Goal: Complete application form: Complete application form

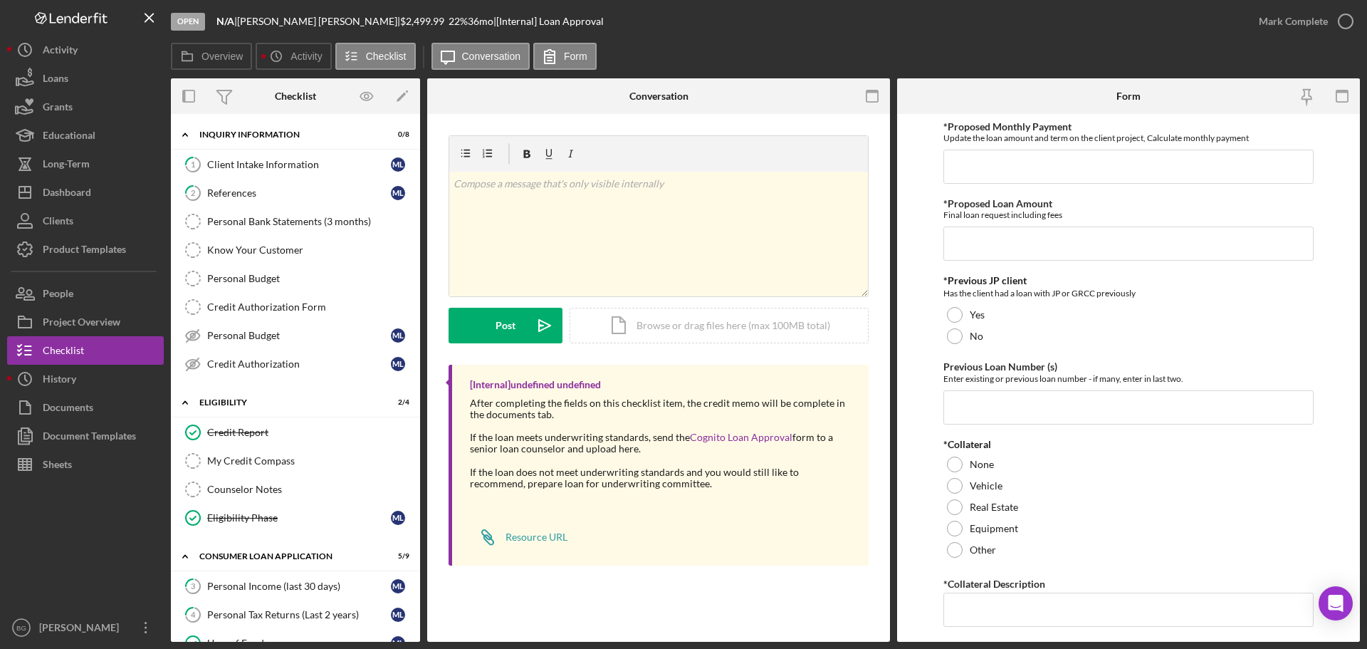
scroll to position [362, 0]
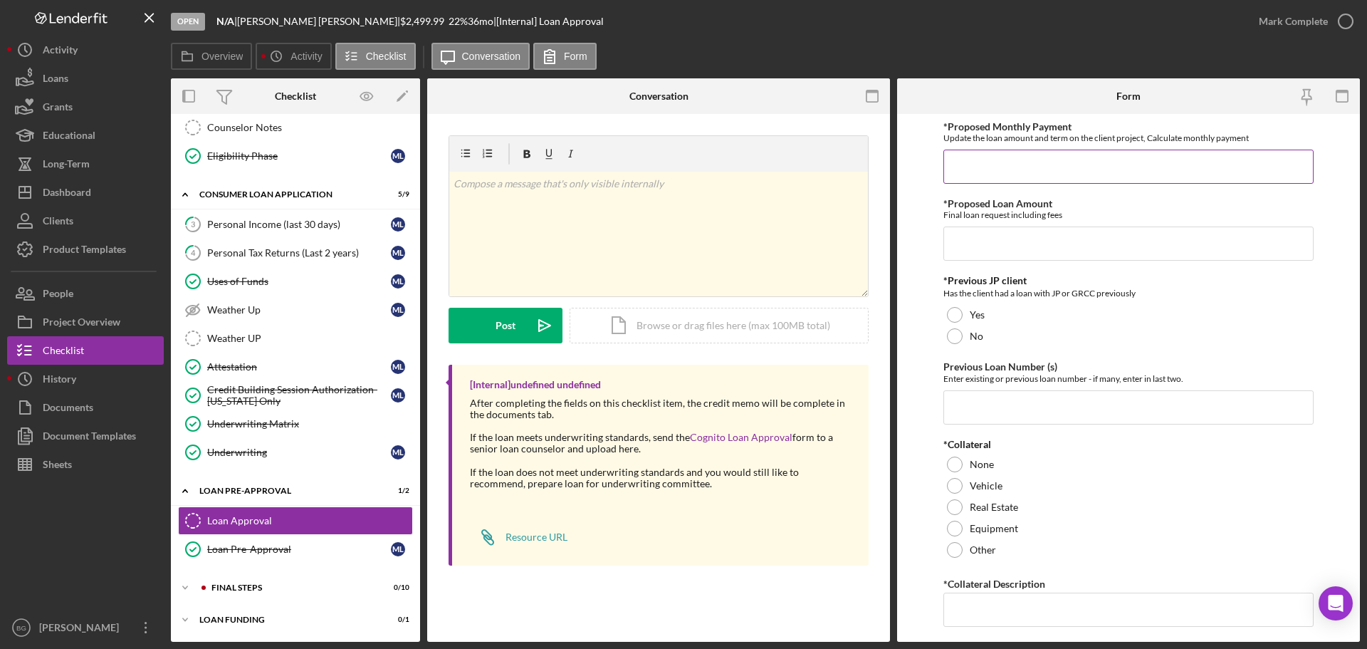
click at [1049, 162] on input "*Proposed Monthly Payment" at bounding box center [1128, 167] width 370 height 34
type input "$100"
click at [986, 233] on input "*Proposed Loan Amount" at bounding box center [1128, 243] width 370 height 34
type input "$2,499.99"
click at [955, 334] on div at bounding box center [955, 336] width 16 height 16
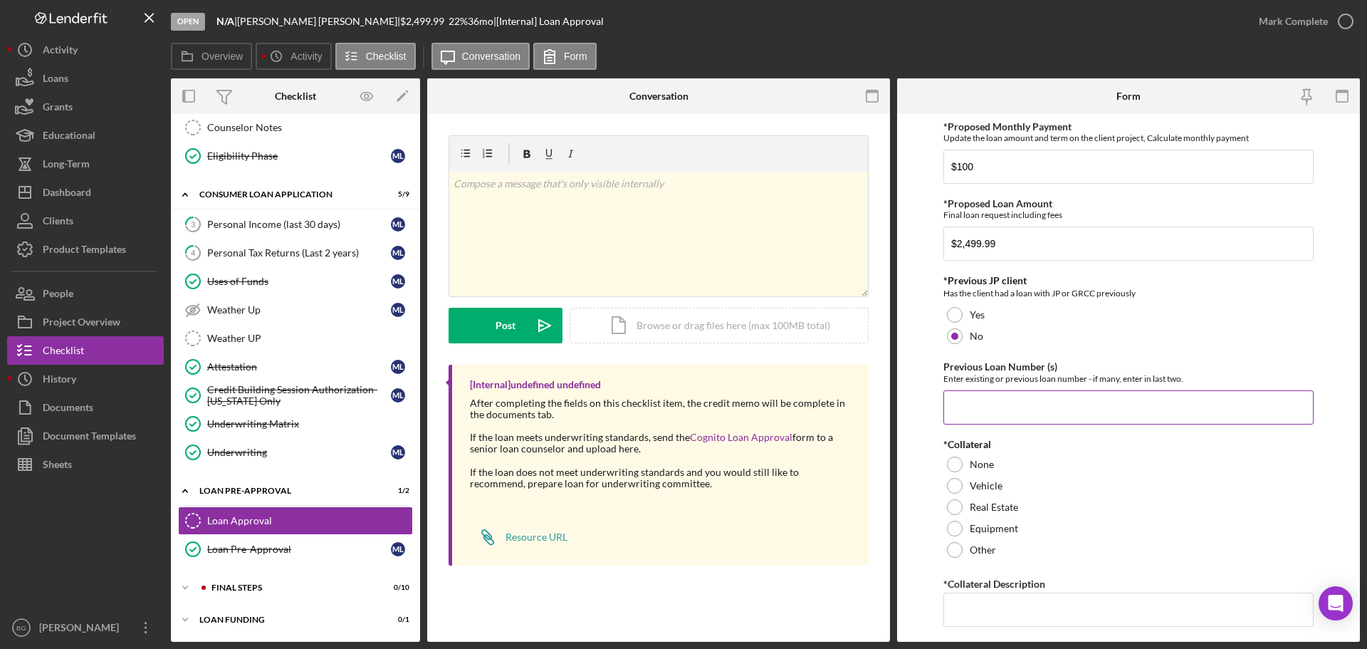
click at [967, 401] on input "Previous Loan Number (s)" at bounding box center [1128, 407] width 370 height 34
click at [950, 311] on div at bounding box center [955, 315] width 16 height 16
click at [1000, 406] on input "N/A" at bounding box center [1128, 407] width 370 height 34
type input "N"
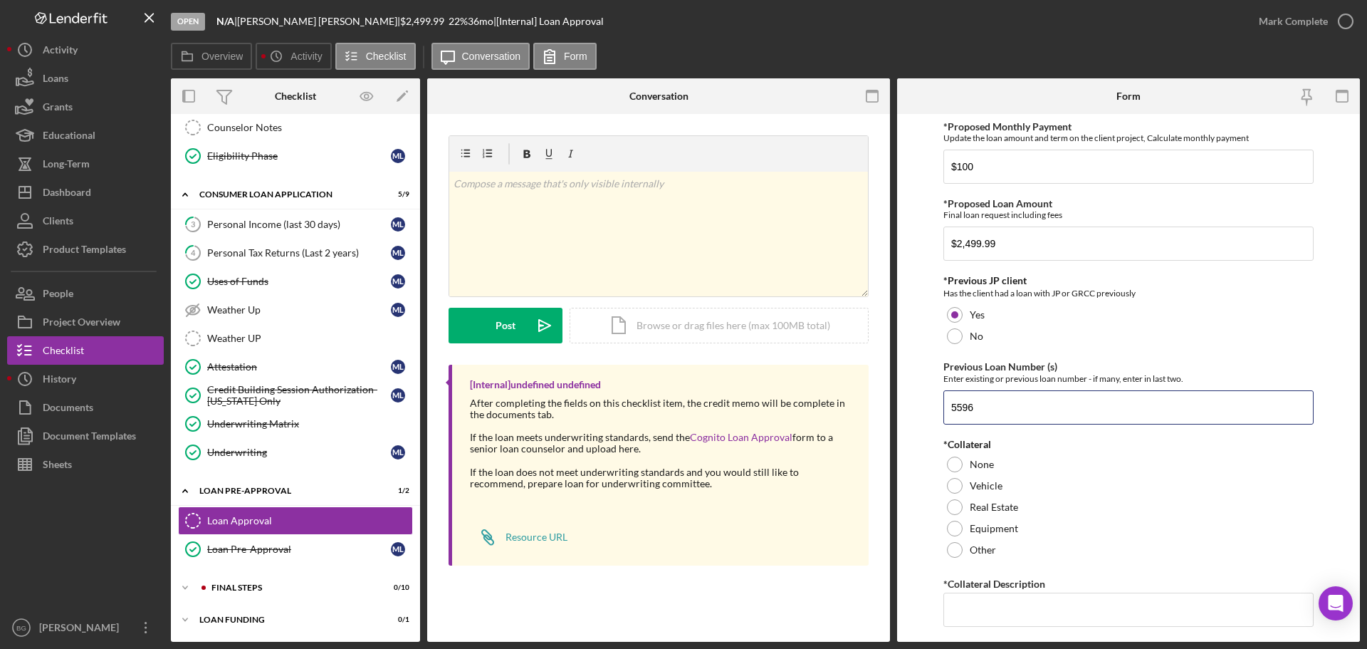
type input "5596"
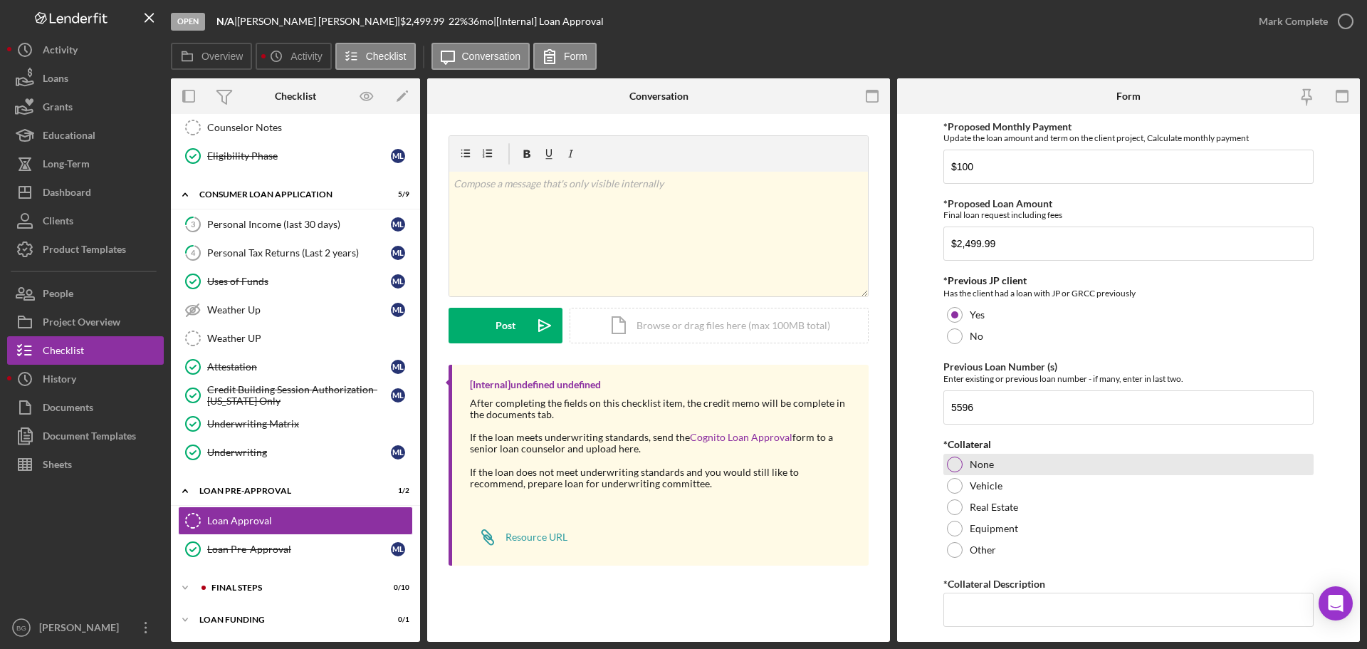
click at [956, 461] on div at bounding box center [955, 464] width 16 height 16
click at [995, 597] on input "*Collateral Description" at bounding box center [1128, 609] width 370 height 34
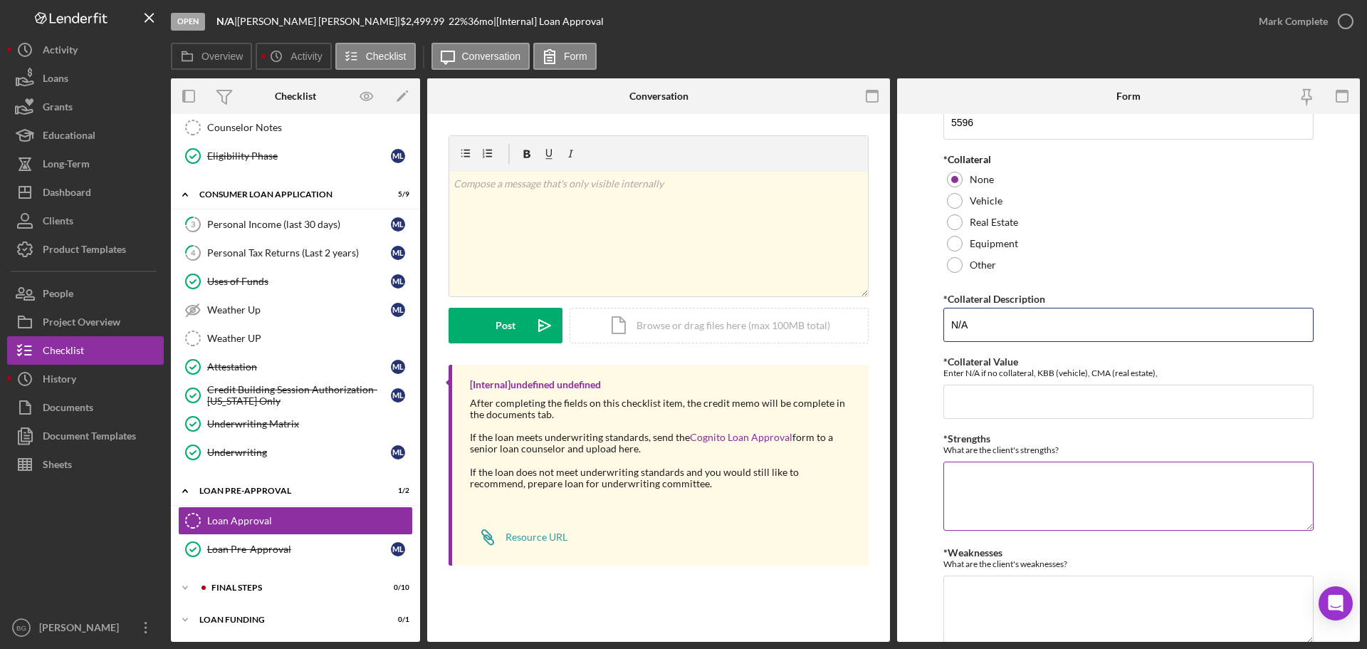
scroll to position [356, 0]
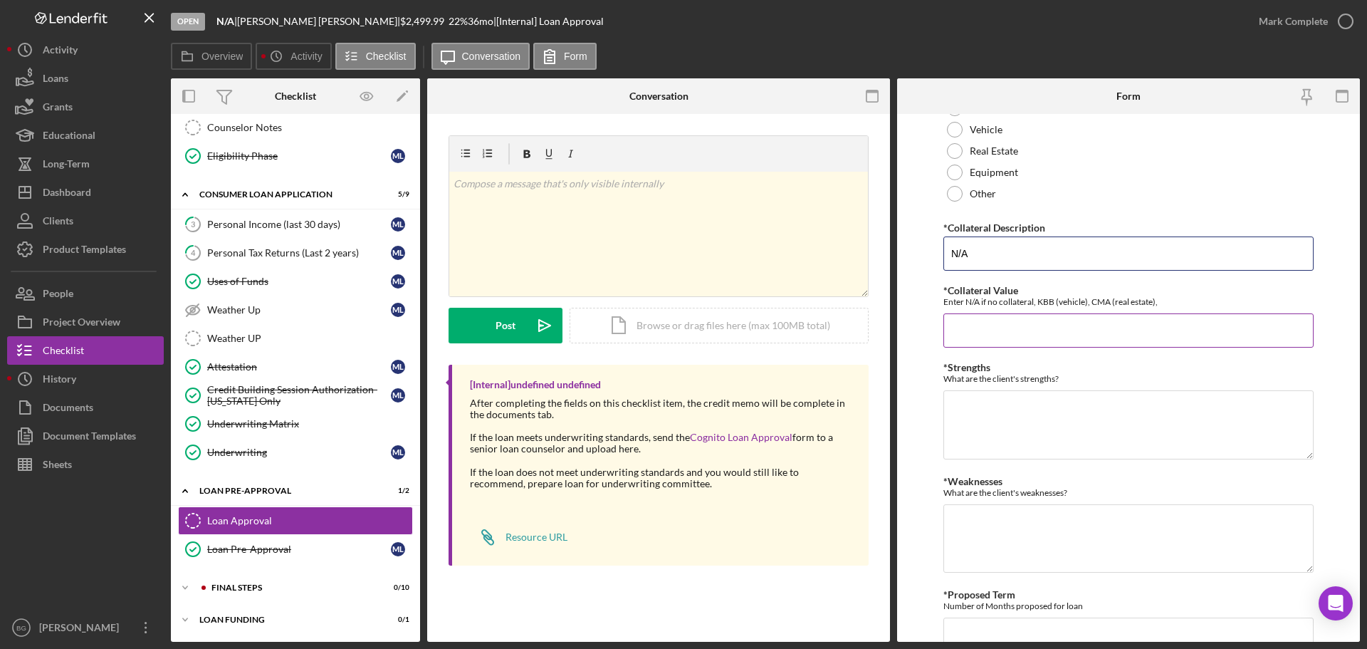
type input "N/A"
click at [1012, 328] on input "*Collateral Value" at bounding box center [1128, 330] width 370 height 34
type input "N/A"
click at [996, 417] on textarea "*Strengths" at bounding box center [1128, 424] width 370 height 68
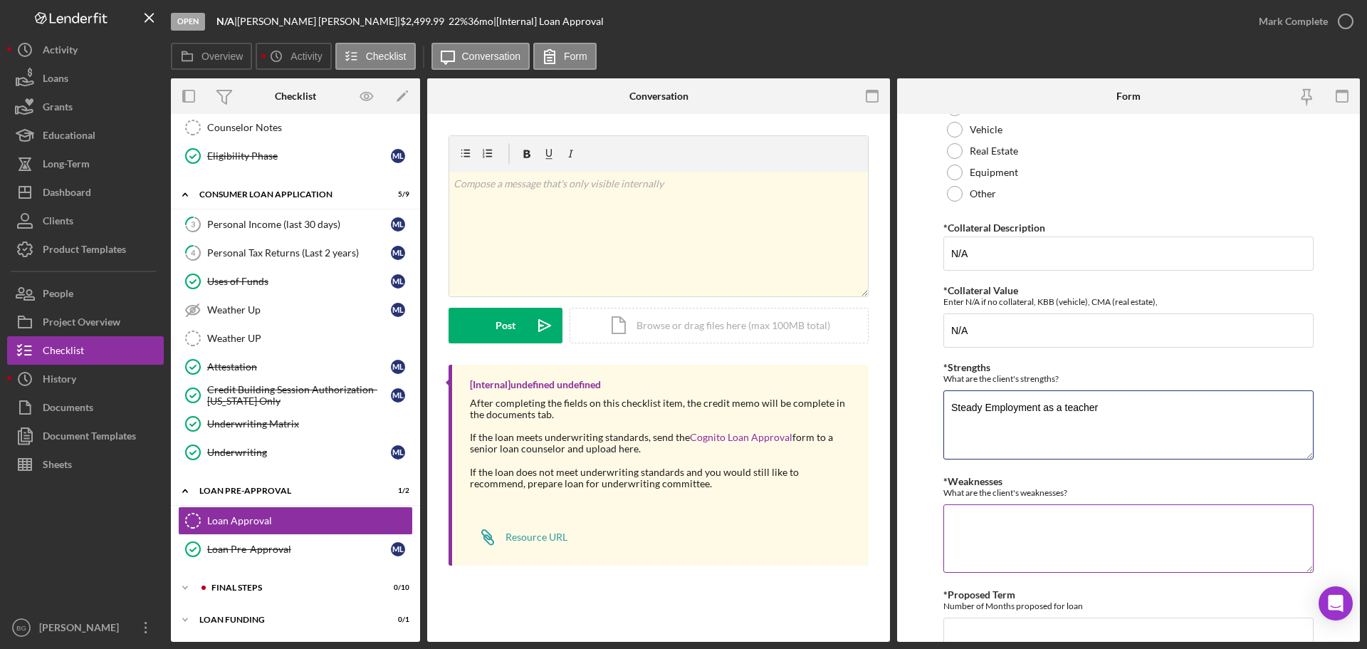
type textarea "Steady Employment as a teacher"
click at [1002, 521] on textarea "*Weaknesses" at bounding box center [1128, 538] width 370 height 68
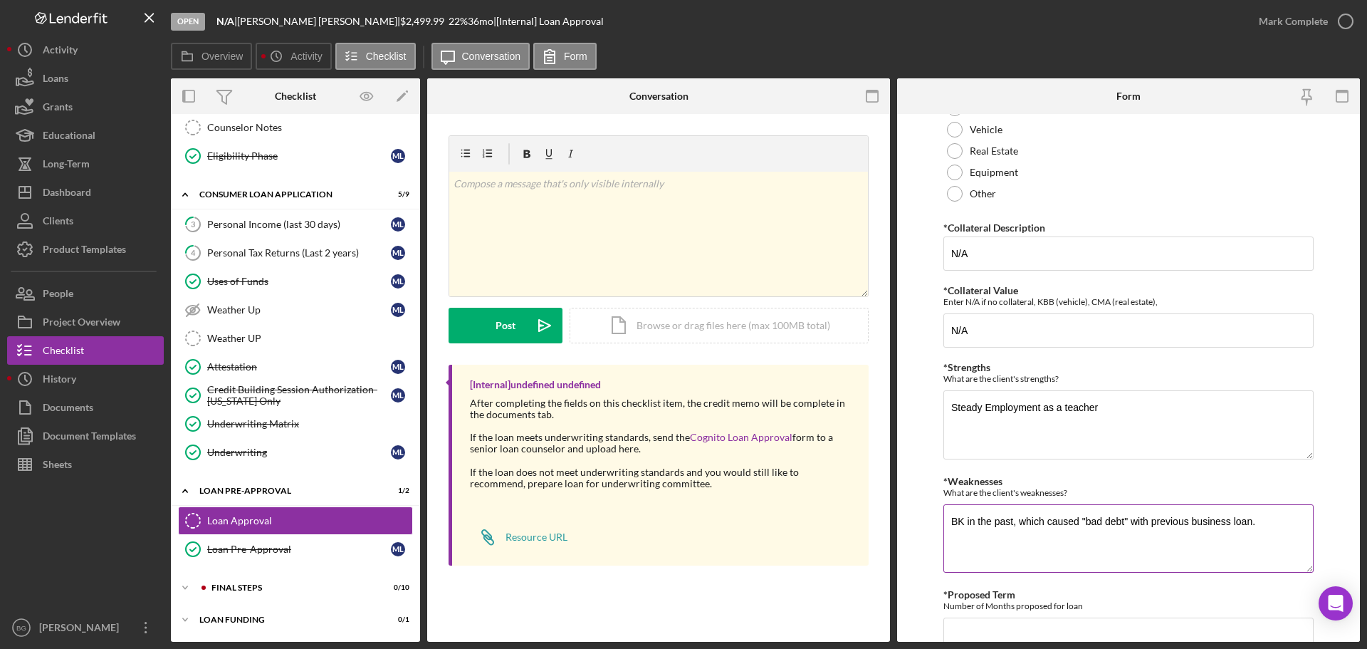
scroll to position [418, 0]
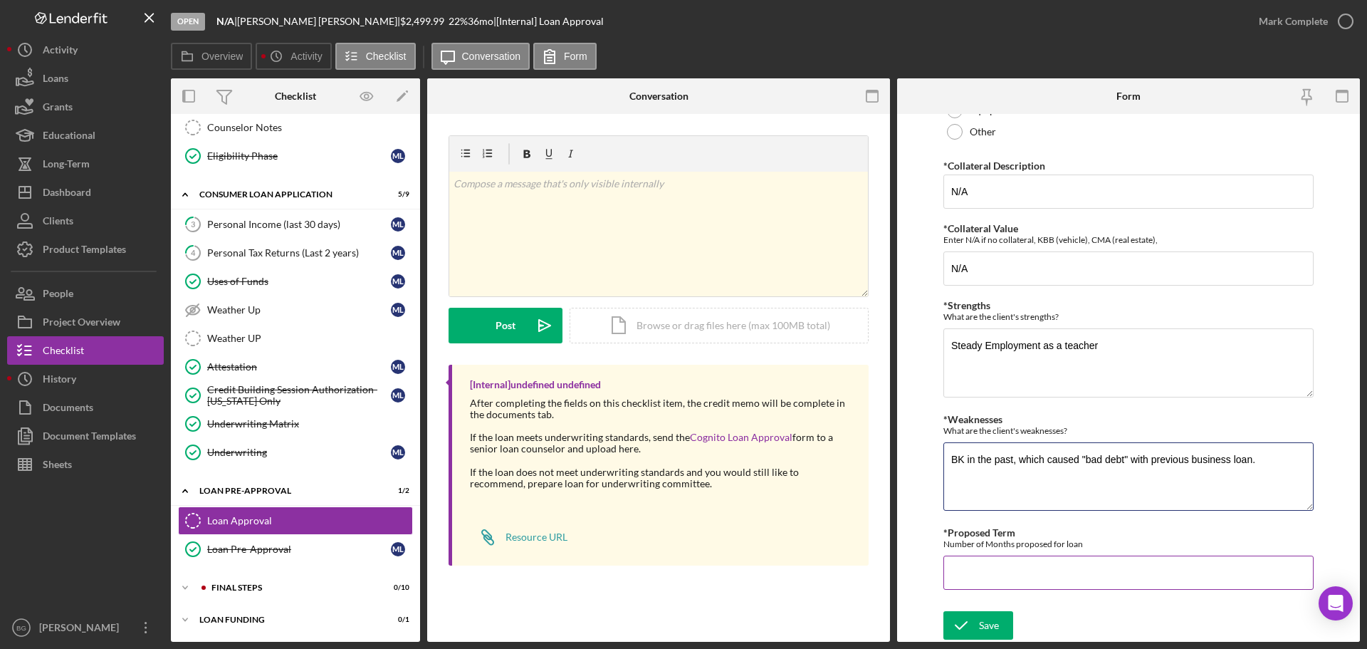
type textarea "BK in the past, which caused "bad debt" with previous business loan."
click at [1014, 580] on input "*Proposed Term" at bounding box center [1128, 572] width 370 height 34
type input "36"
click at [980, 624] on div "Save" at bounding box center [989, 625] width 20 height 28
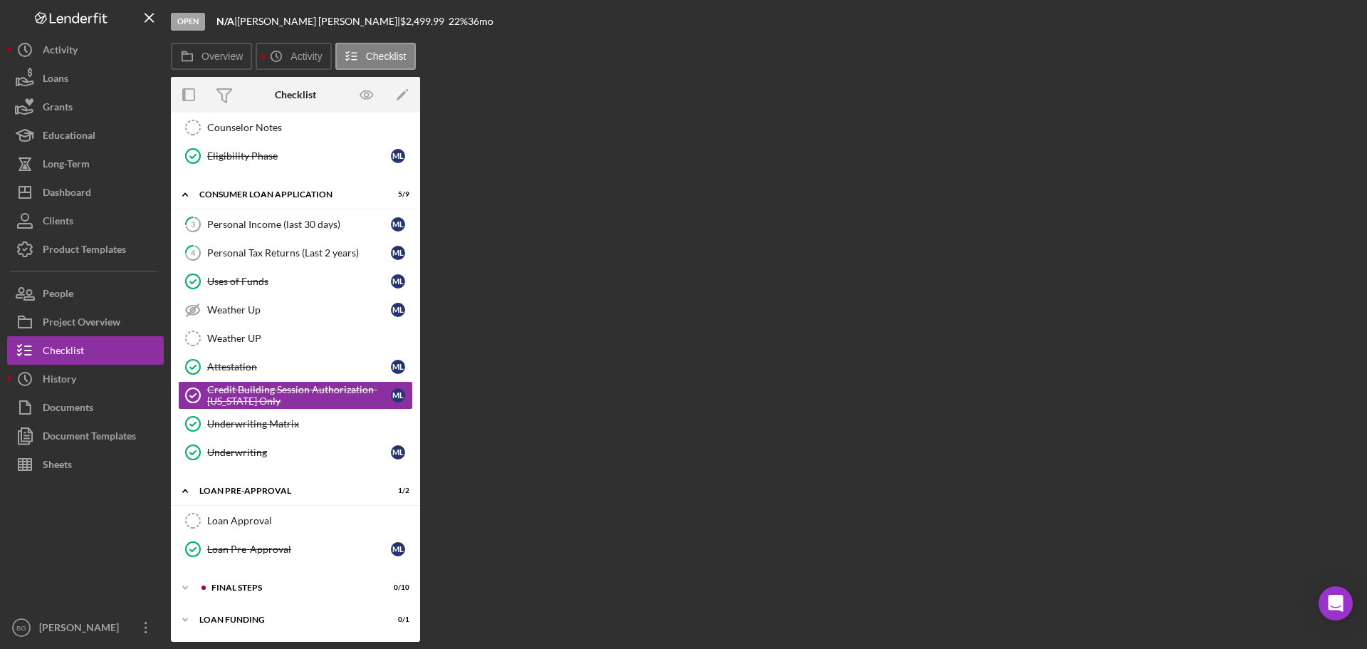
scroll to position [362, 0]
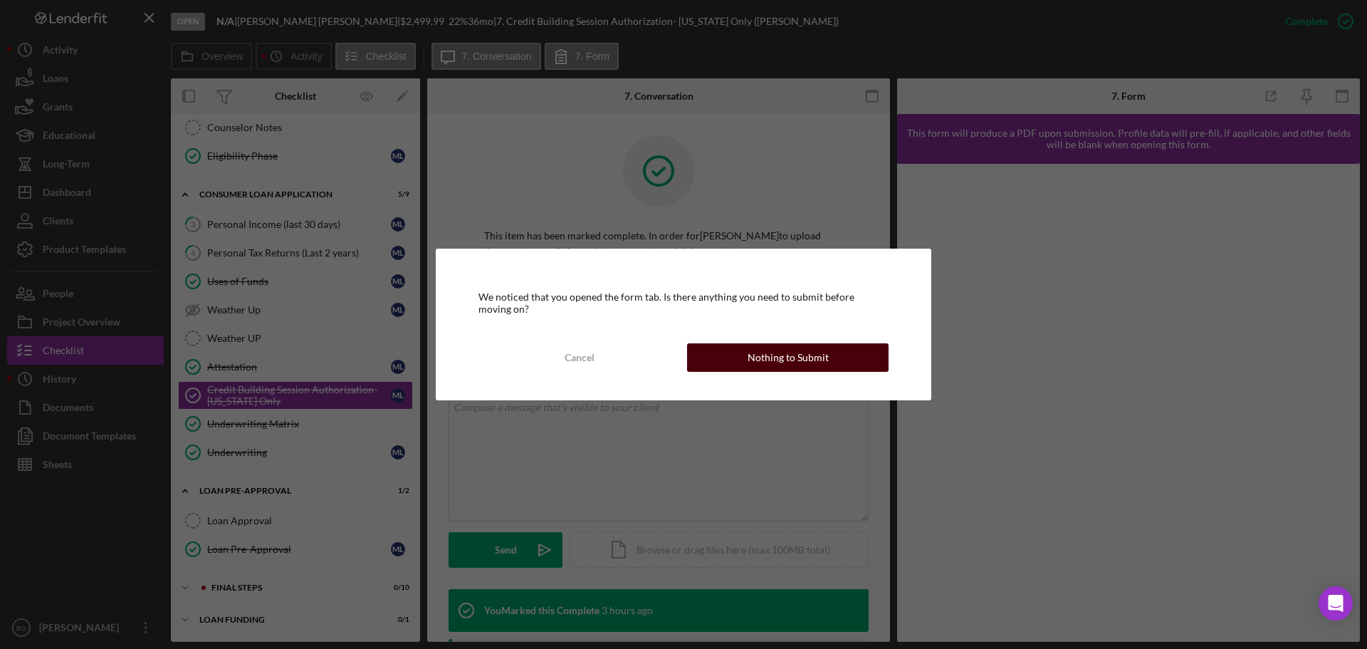
click at [723, 367] on button "Nothing to Submit" at bounding box center [787, 357] width 201 height 28
